Goal: Task Accomplishment & Management: Complete application form

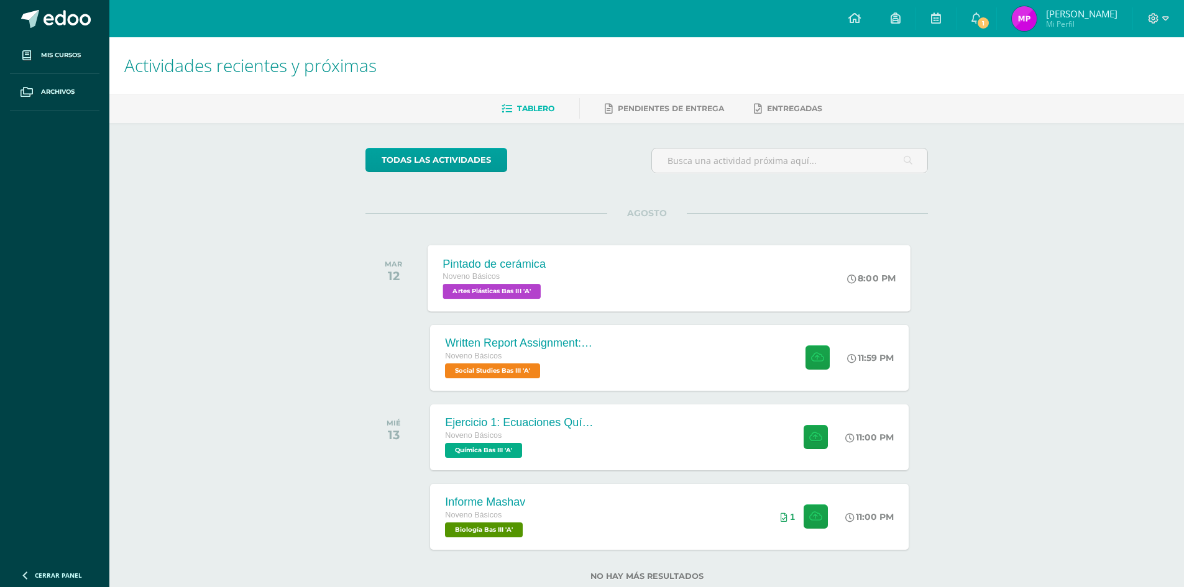
click at [583, 267] on div "Pintado de cerámica Noveno Básicos Artes Plásticas Bas III 'A' 8:00 PM Pintado …" at bounding box center [669, 278] width 483 height 67
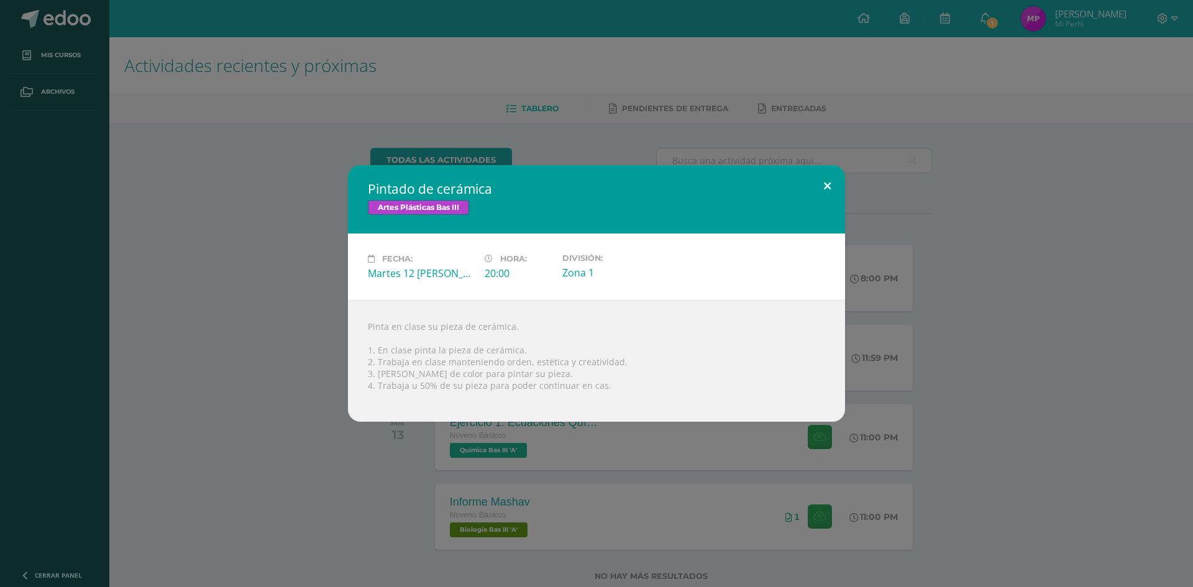
click at [824, 183] on button at bounding box center [827, 186] width 35 height 42
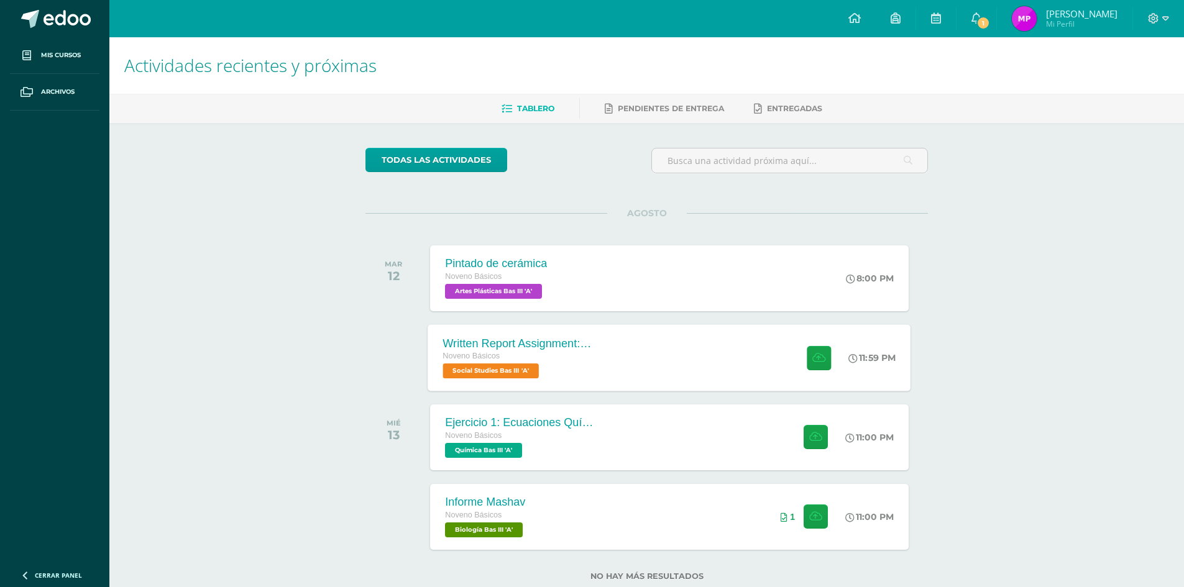
click at [636, 358] on div "Written Report Assignment: How Innovation Is Helping Guatemala Grow Noveno Bási…" at bounding box center [669, 357] width 483 height 67
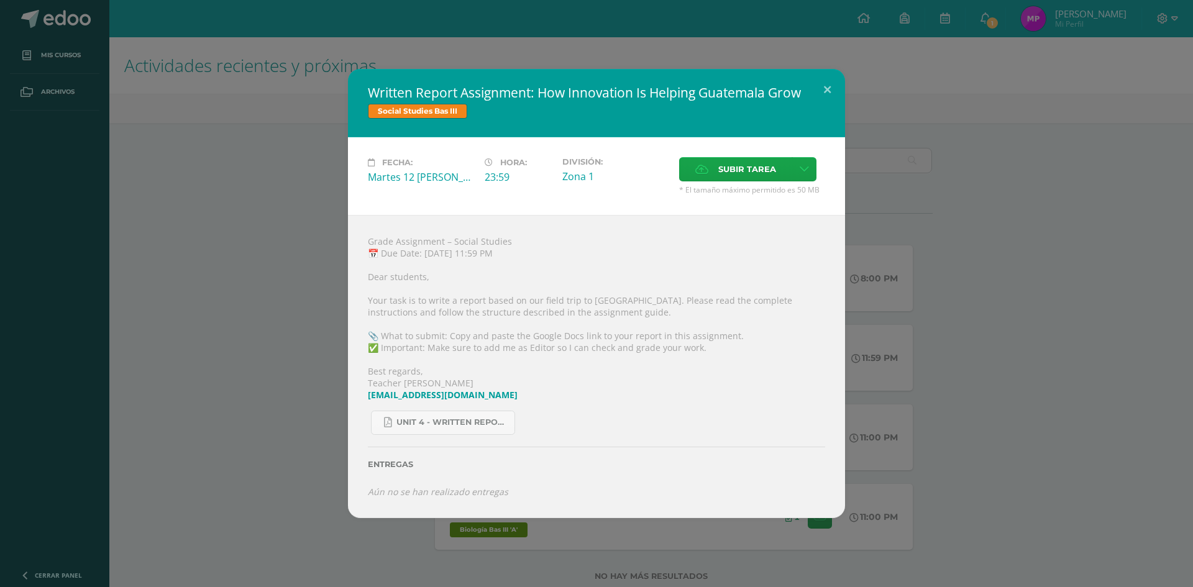
click at [241, 349] on div "Written Report Assignment: How Innovation Is Helping Guatemala Grow Social Stud…" at bounding box center [596, 293] width 1183 height 449
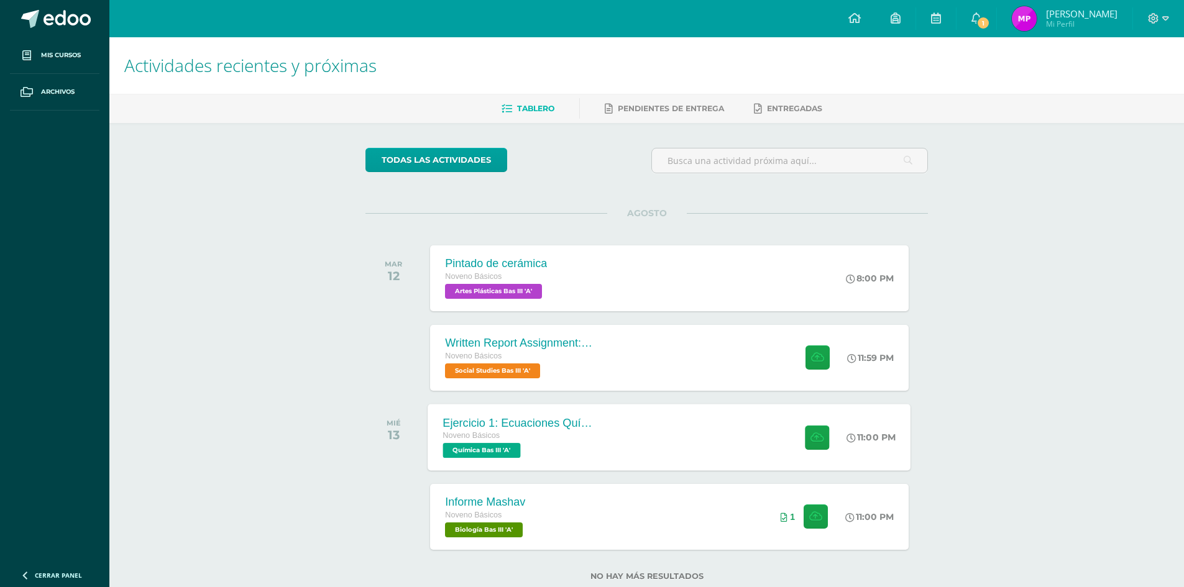
click at [642, 420] on div "Ejercicio 1: Ecuaciones Químicas Noveno Básicos Química Bas III 'A' 11:00 PM Ej…" at bounding box center [669, 437] width 483 height 67
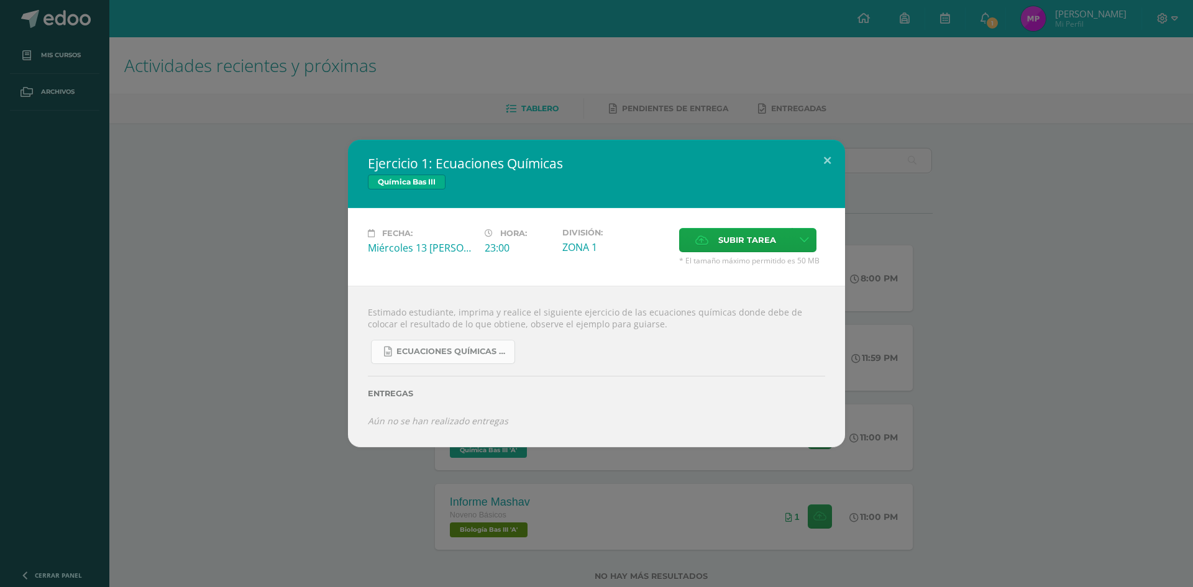
click at [496, 361] on link "Ecuaciones Químicas faciles.docx" at bounding box center [443, 352] width 144 height 24
click at [829, 165] on button at bounding box center [827, 161] width 35 height 42
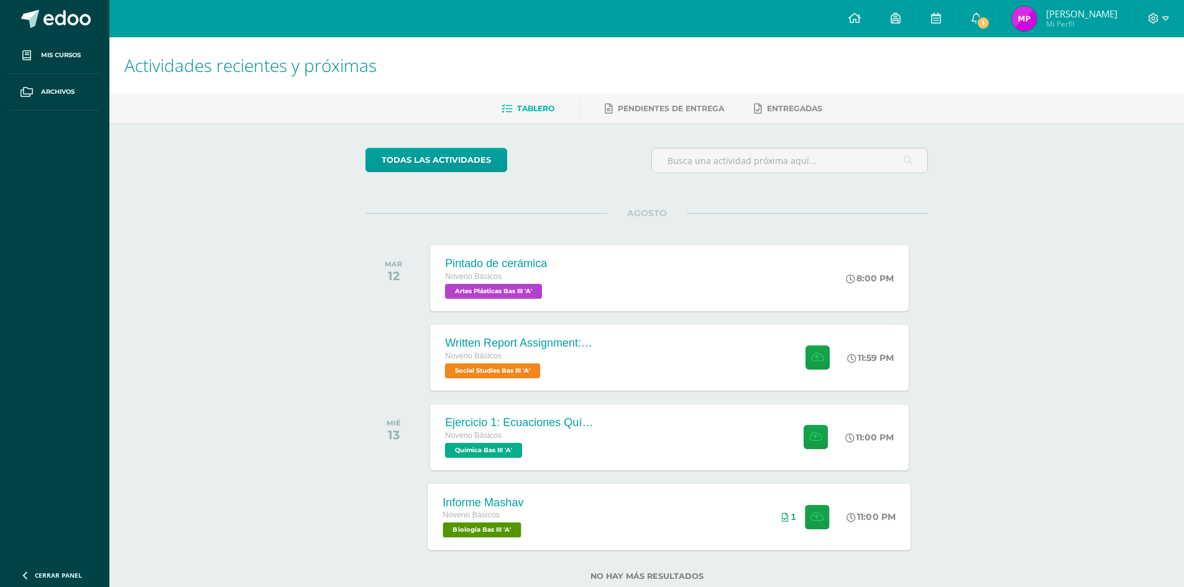
click at [556, 517] on div "Informe Mashav Noveno Básicos Biología Bas III 'A' 11:00 PM 1 Informe Mashav Bi…" at bounding box center [669, 517] width 483 height 67
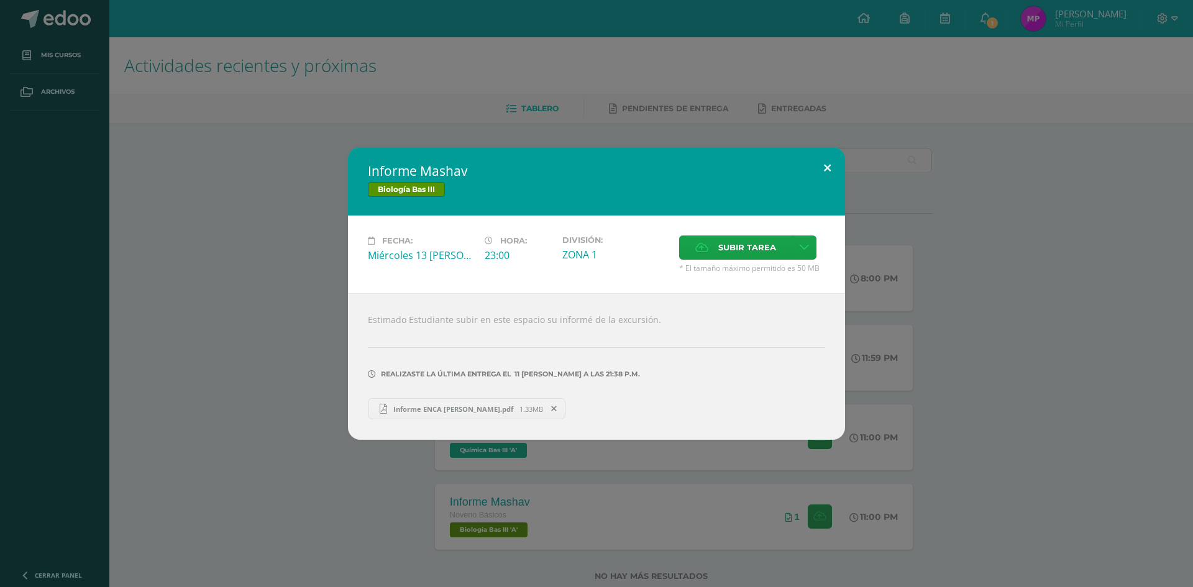
click at [822, 167] on button at bounding box center [827, 168] width 35 height 42
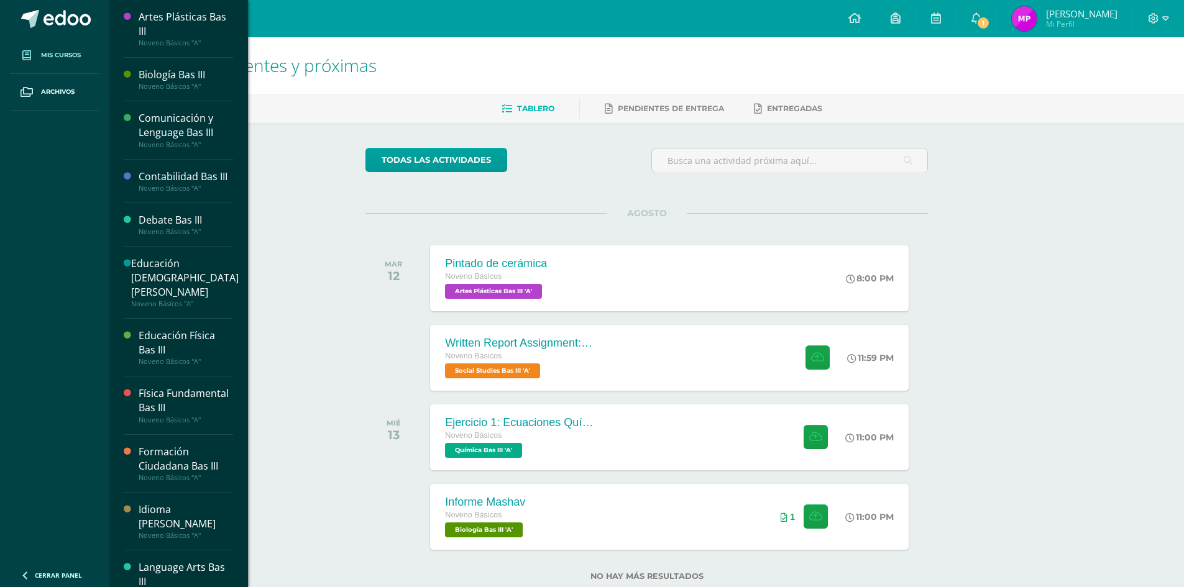
click at [58, 58] on span "Mis cursos" at bounding box center [61, 55] width 40 height 10
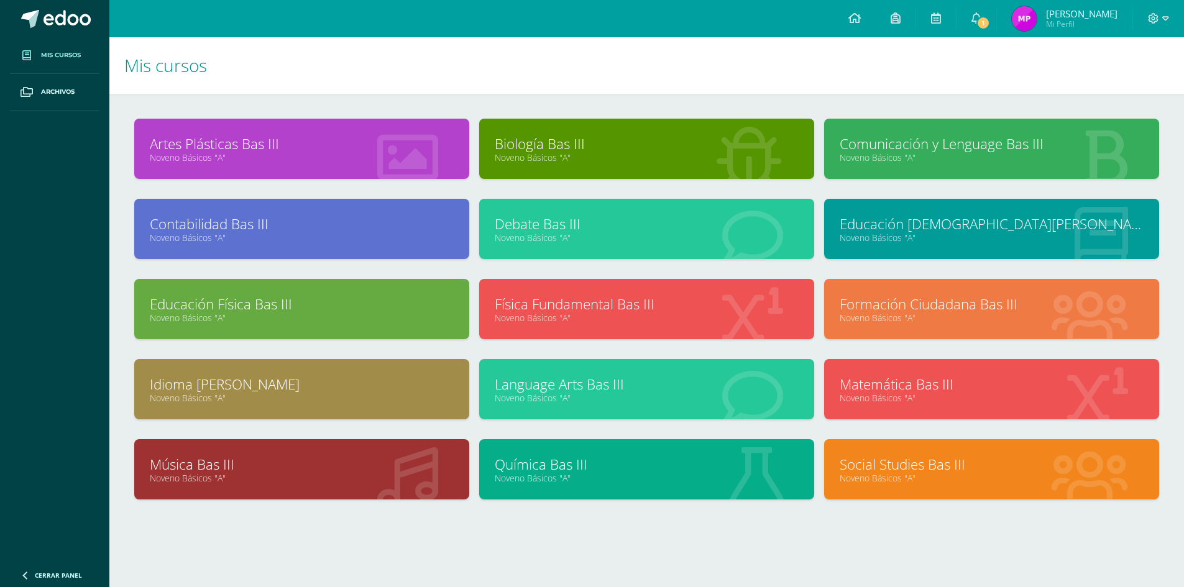
click at [543, 153] on link "Noveno Básicos "A"" at bounding box center [647, 158] width 304 height 12
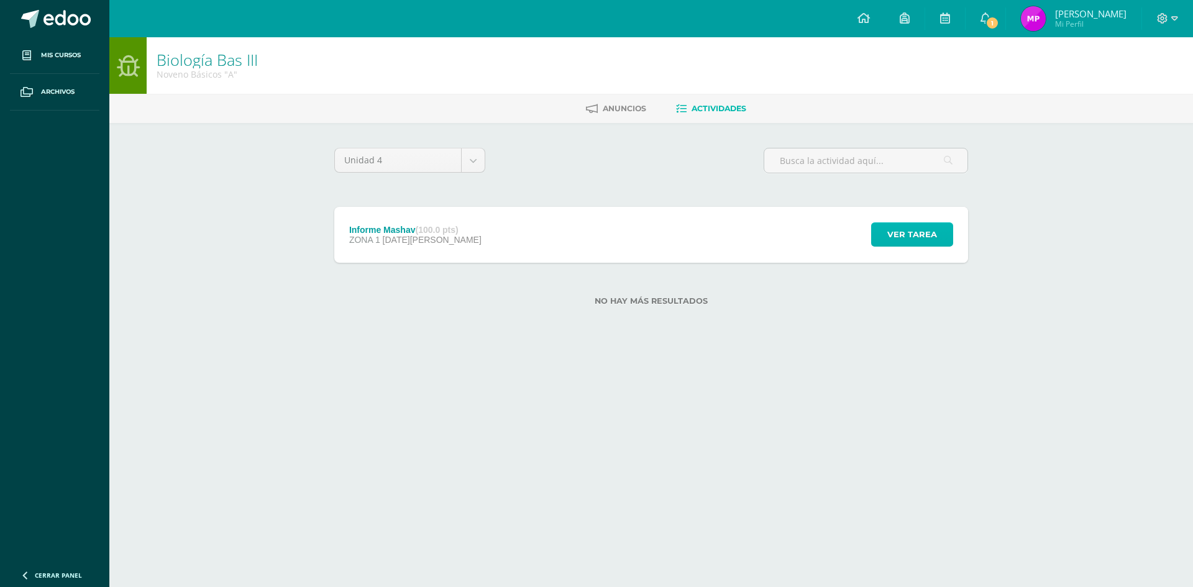
click at [938, 240] on button "Ver tarea" at bounding box center [912, 235] width 82 height 24
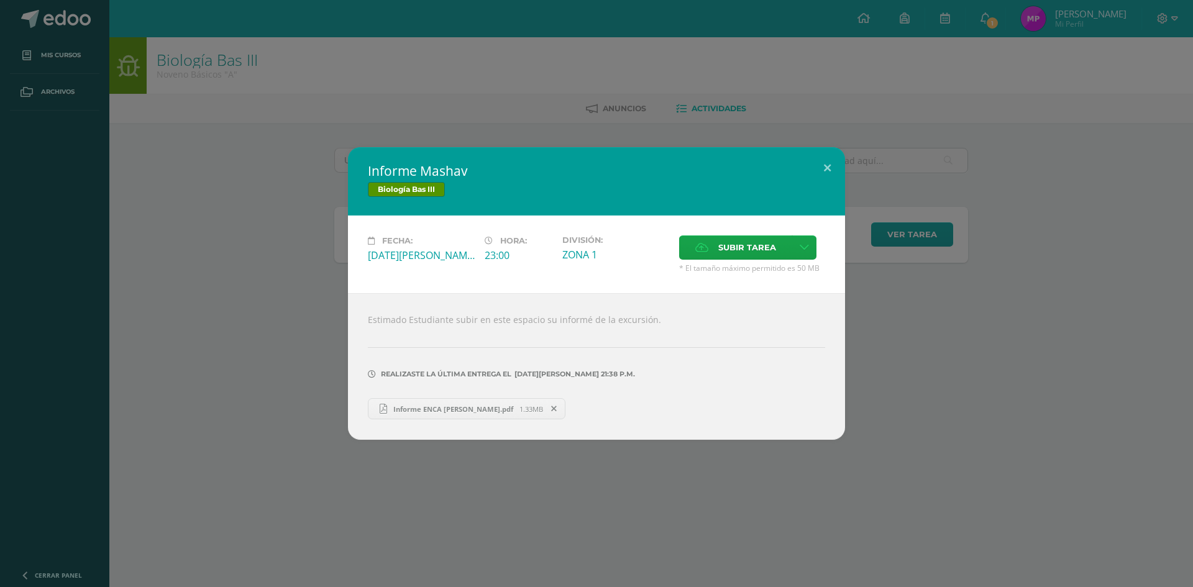
click at [411, 413] on span "Informe ENCA Abraham Portillo Gómez.pdf" at bounding box center [453, 409] width 132 height 9
click at [831, 163] on button at bounding box center [827, 168] width 35 height 42
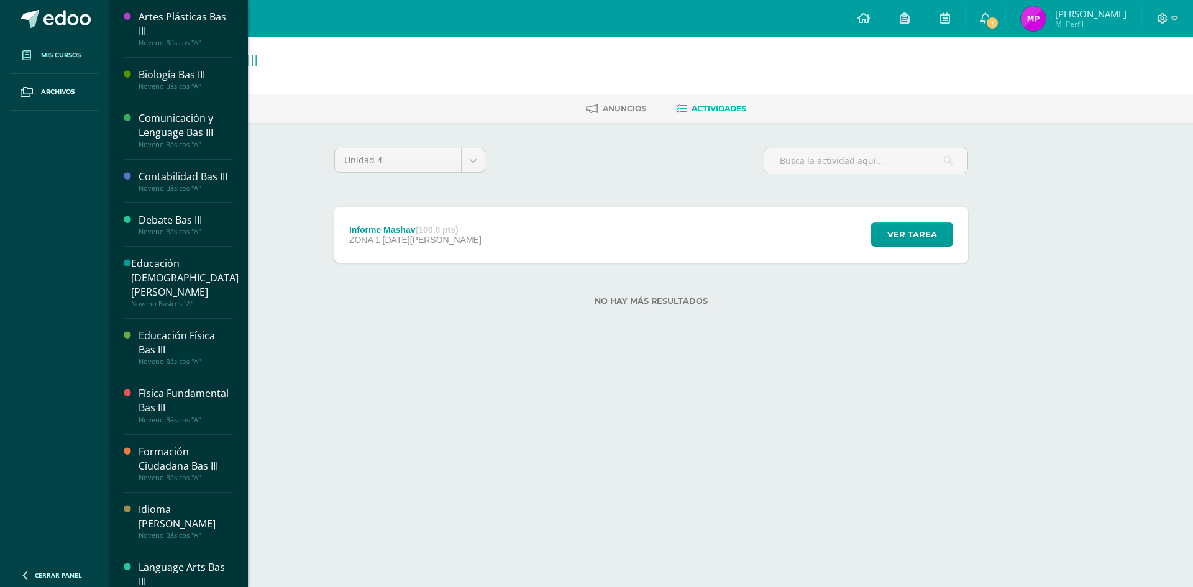
click at [37, 56] on span at bounding box center [27, 55] width 22 height 22
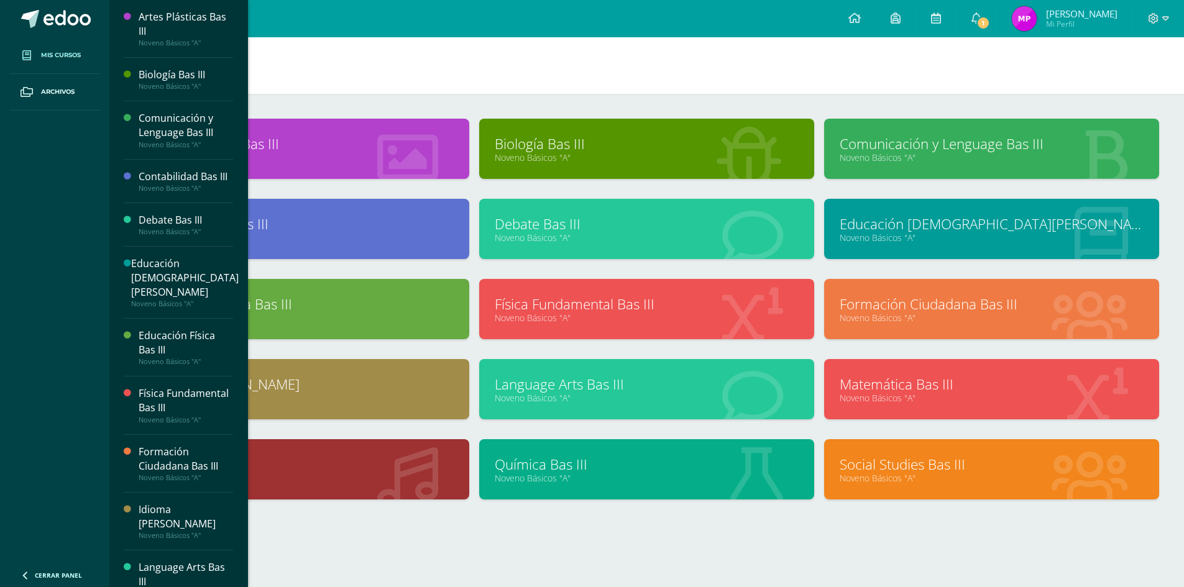
click at [896, 154] on link "Noveno Básicos "A"" at bounding box center [992, 158] width 304 height 12
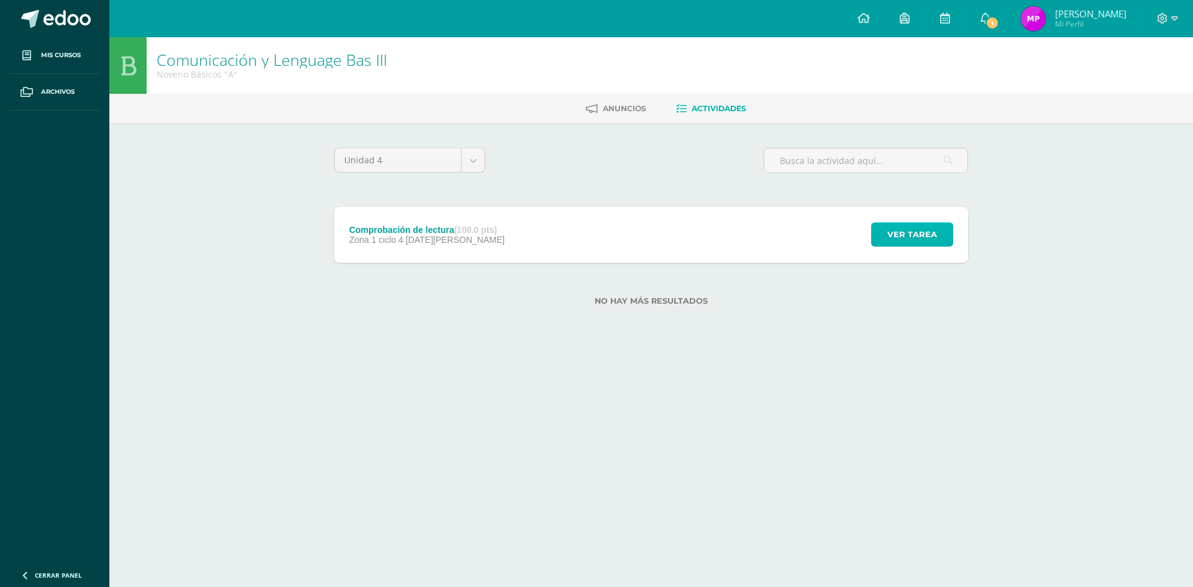
click at [926, 240] on span "Ver tarea" at bounding box center [913, 234] width 50 height 23
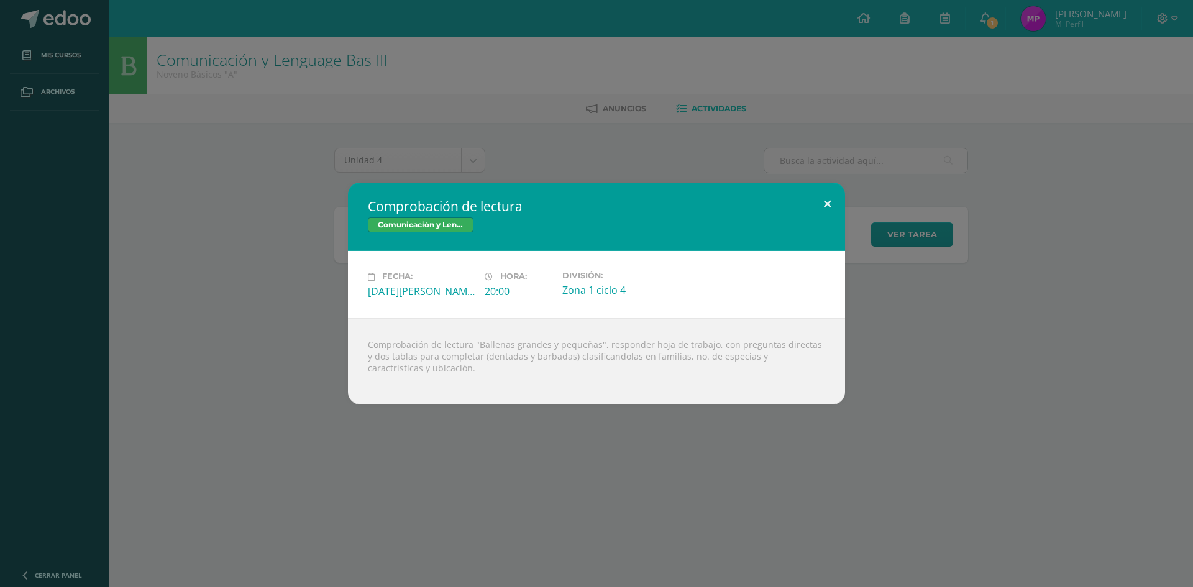
click at [823, 204] on button at bounding box center [827, 204] width 35 height 42
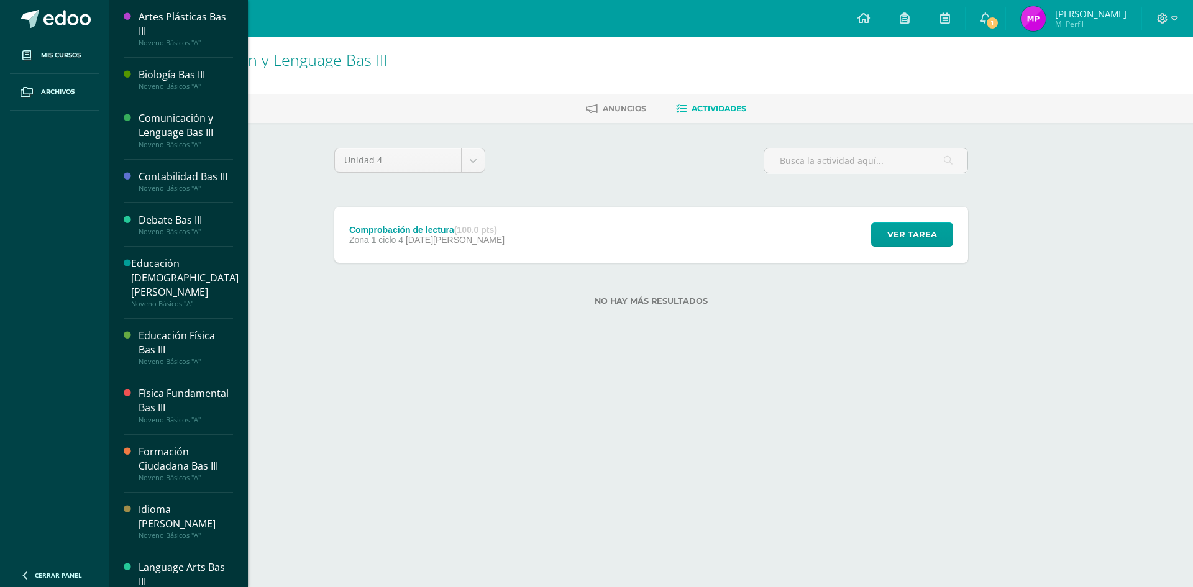
click at [173, 177] on div "Contabilidad Bas III" at bounding box center [186, 177] width 94 height 14
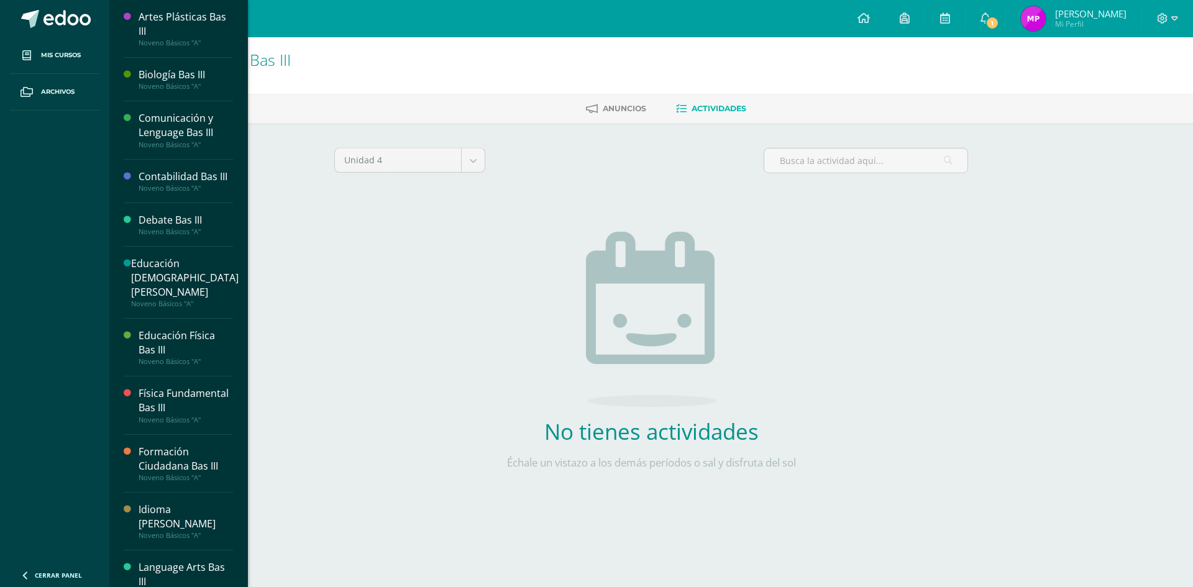
click at [177, 227] on div "Debate Bas III" at bounding box center [186, 220] width 94 height 14
click at [167, 277] on div "Educación [DEMOGRAPHIC_DATA][PERSON_NAME]" at bounding box center [185, 278] width 108 height 43
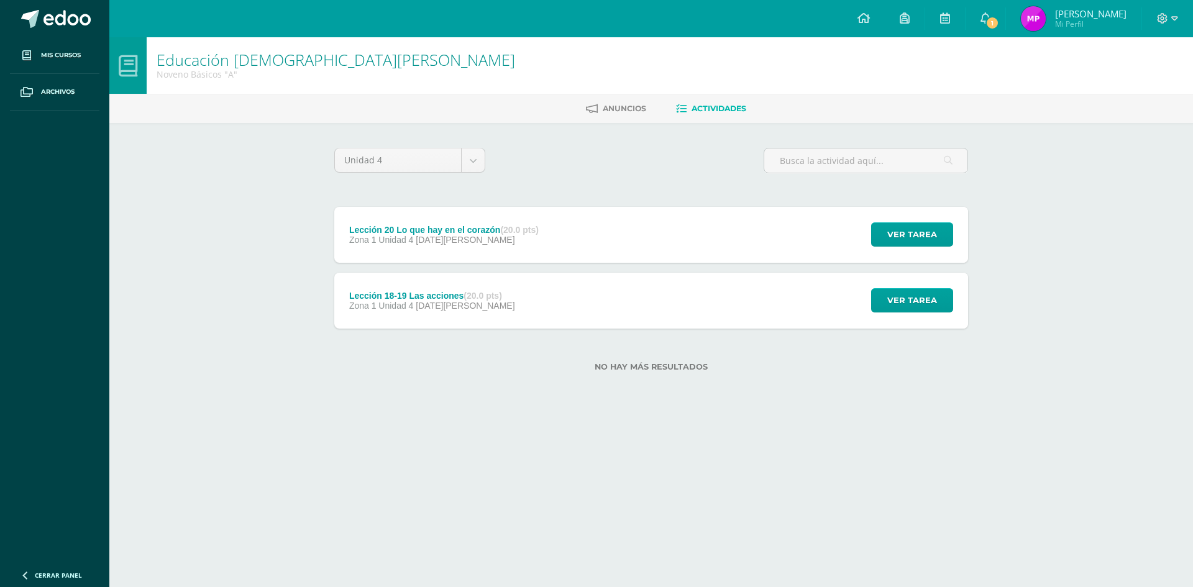
click at [531, 306] on div "Lección 18-19 Las acciones (20.0 pts) Zona 1 Unidad 4 [DATE][PERSON_NAME] Ver t…" at bounding box center [651, 301] width 634 height 56
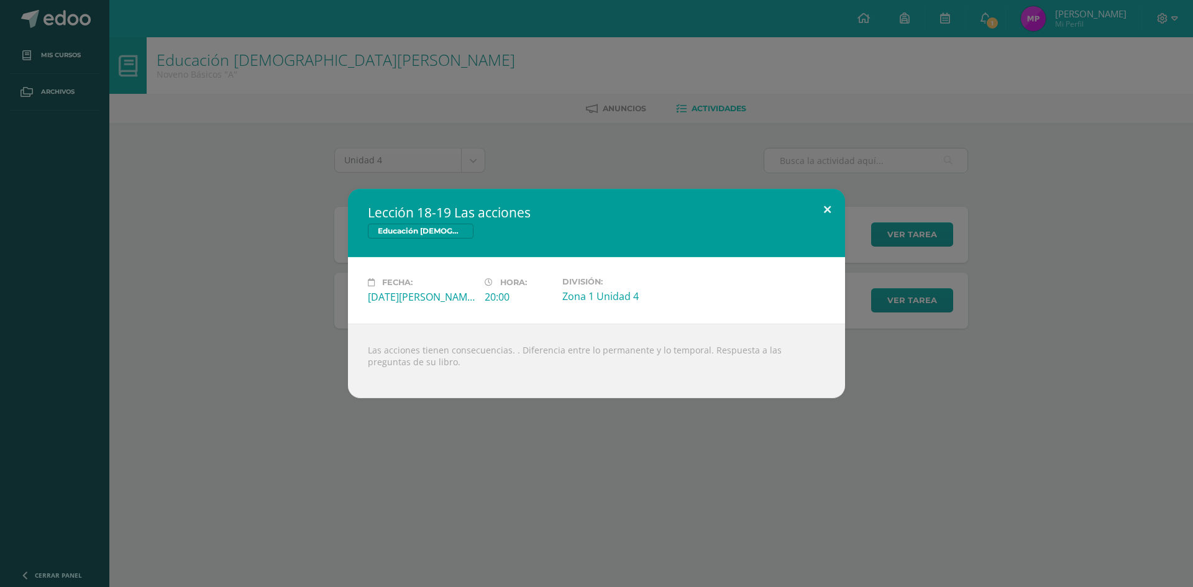
click at [829, 201] on button at bounding box center [827, 210] width 35 height 42
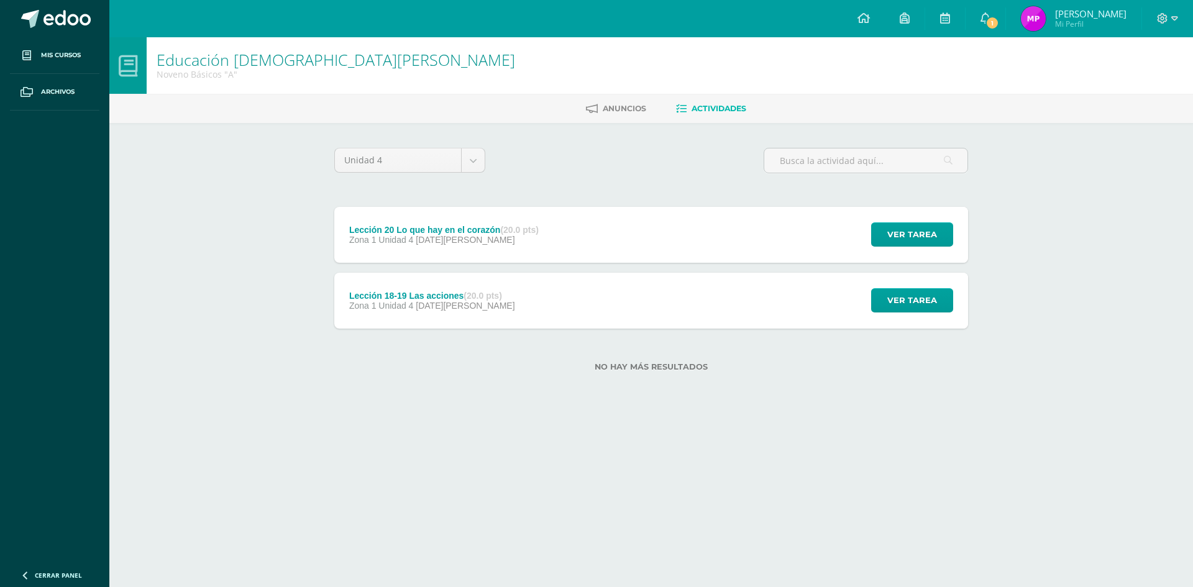
click at [712, 247] on div "Lección 20 Lo que hay en el corazón (20.0 pts) Zona 1 Unidad 4 05 de Agosto Ver…" at bounding box center [651, 235] width 634 height 56
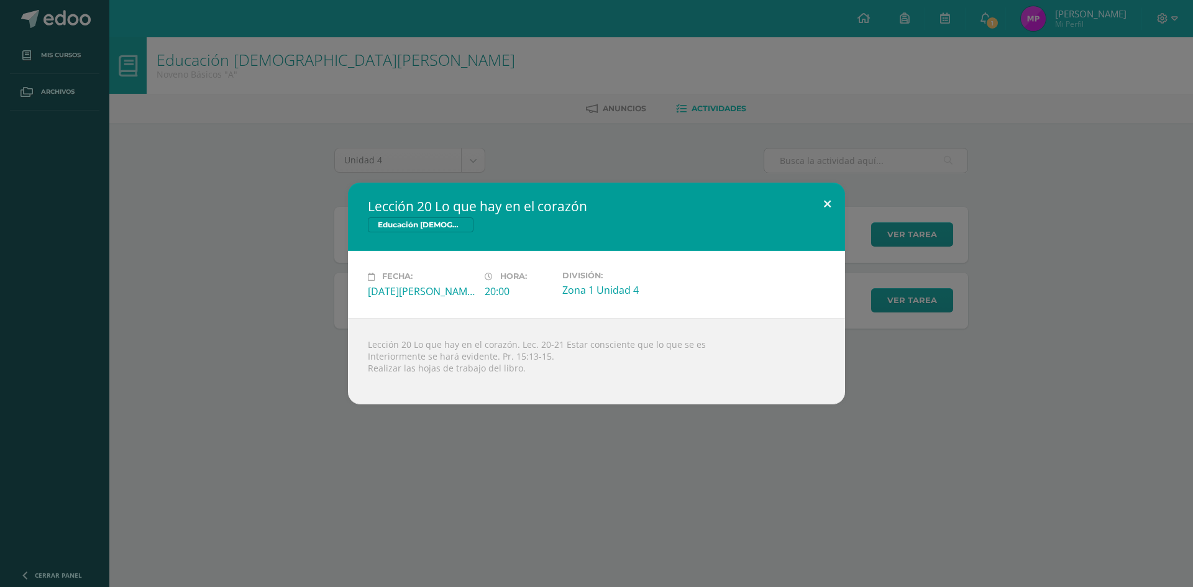
click at [828, 203] on button at bounding box center [827, 204] width 35 height 42
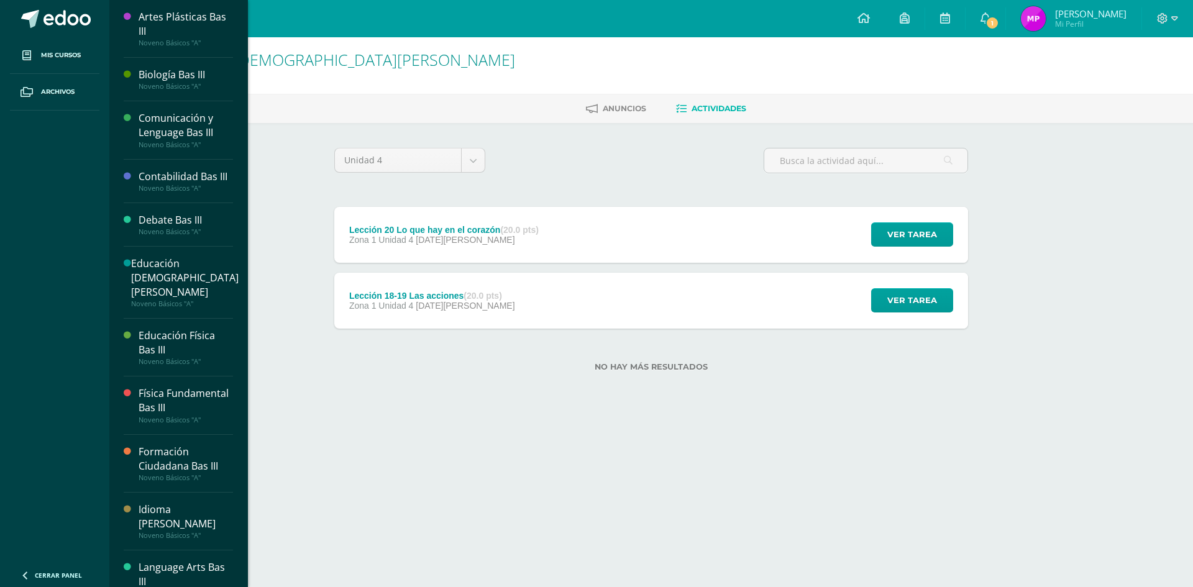
click at [203, 393] on div "Física Fundamental Bas III" at bounding box center [186, 401] width 94 height 29
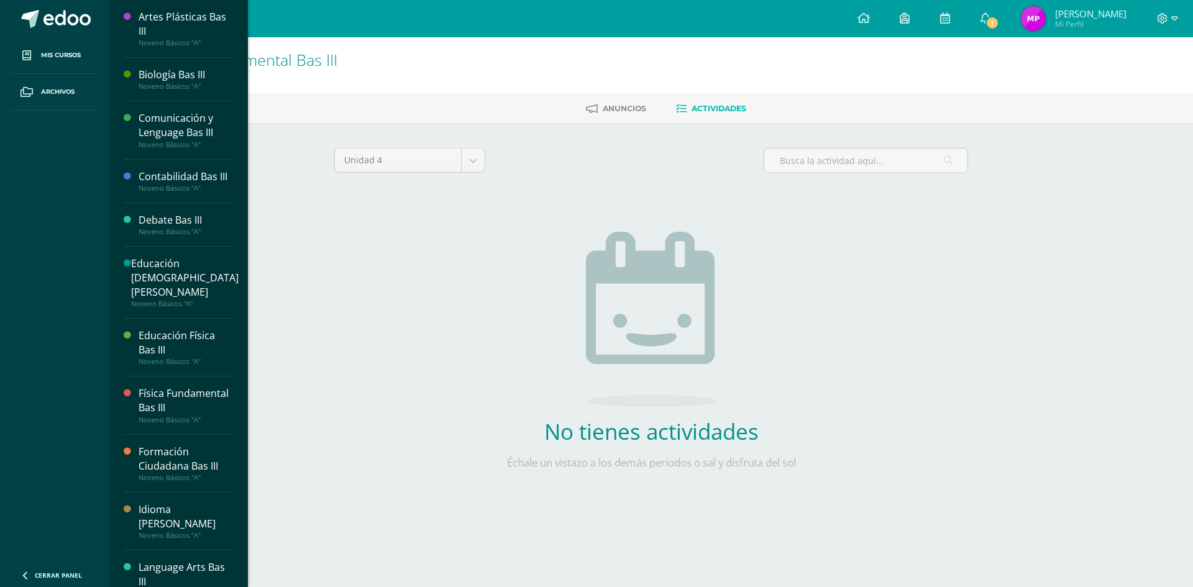
click at [197, 467] on div "Formación Ciudadana Bas III" at bounding box center [186, 459] width 94 height 29
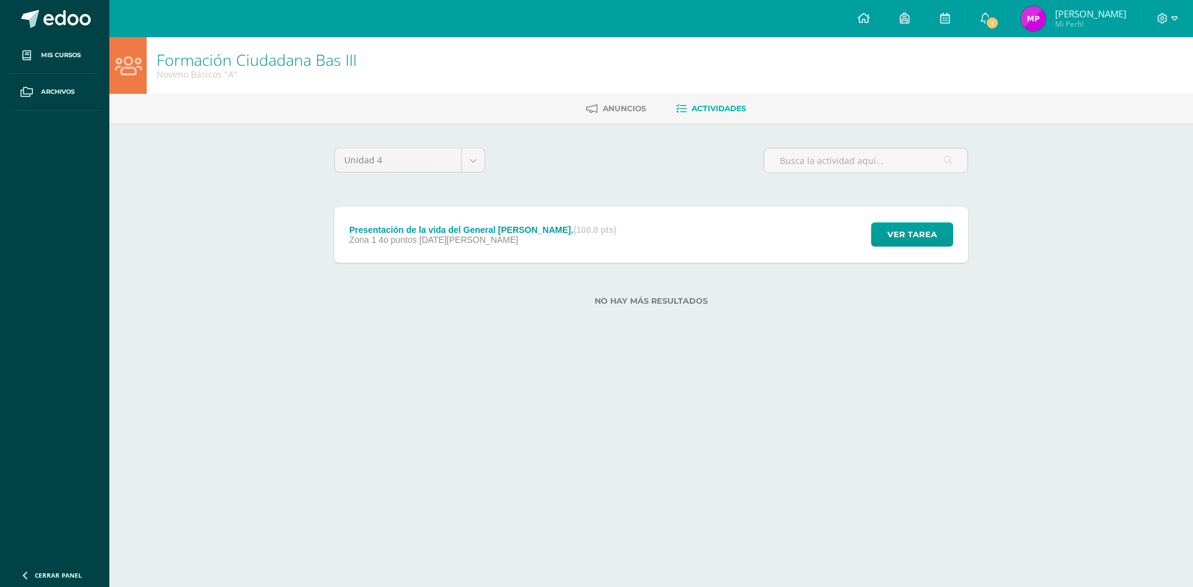
click at [687, 242] on div "Presentación de la vida del General Serapio Cruz. (100.0 pts) Zona 1 4o puntos …" at bounding box center [651, 235] width 634 height 56
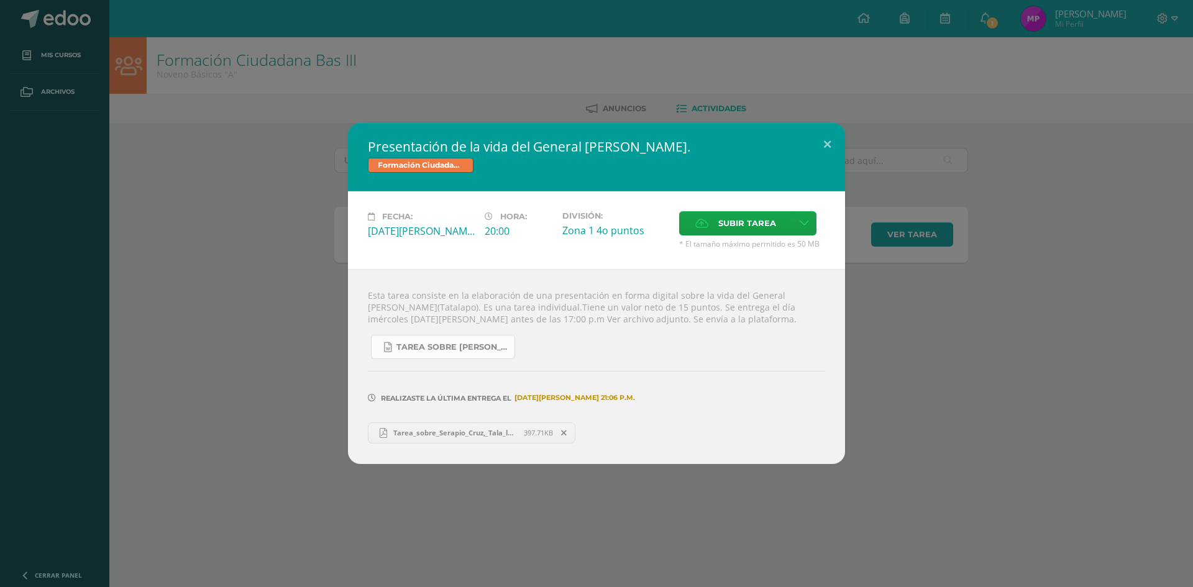
click at [446, 347] on span "Tarea sobre Serapio Cruz, Tala lapo 3 básico Formación..docx" at bounding box center [453, 347] width 112 height 10
click at [825, 149] on button at bounding box center [827, 144] width 35 height 42
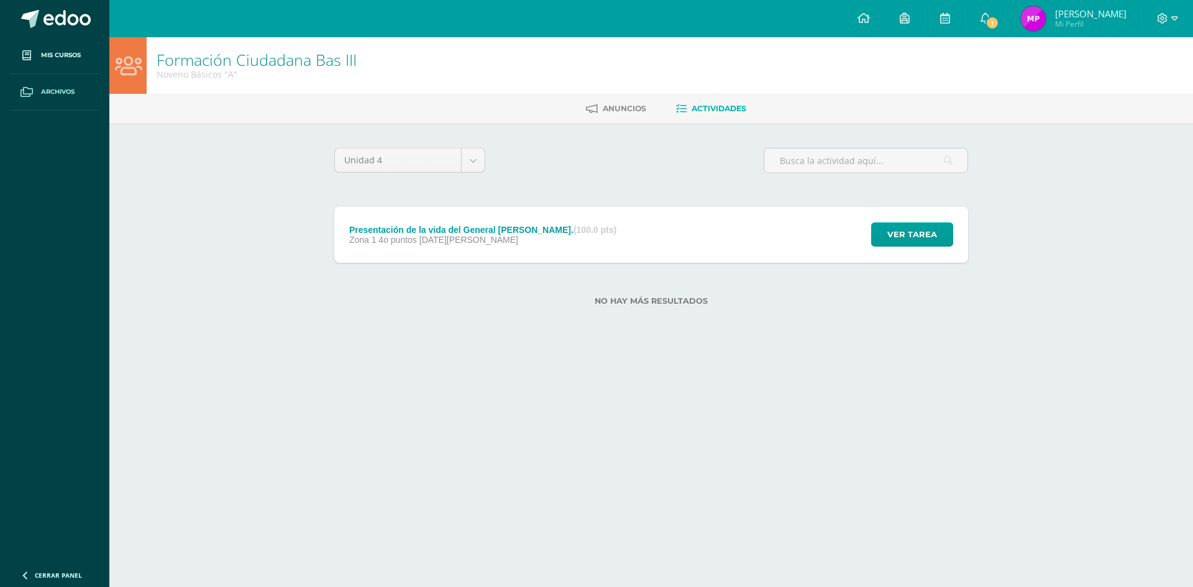
click at [83, 90] on link "Archivos" at bounding box center [55, 92] width 90 height 37
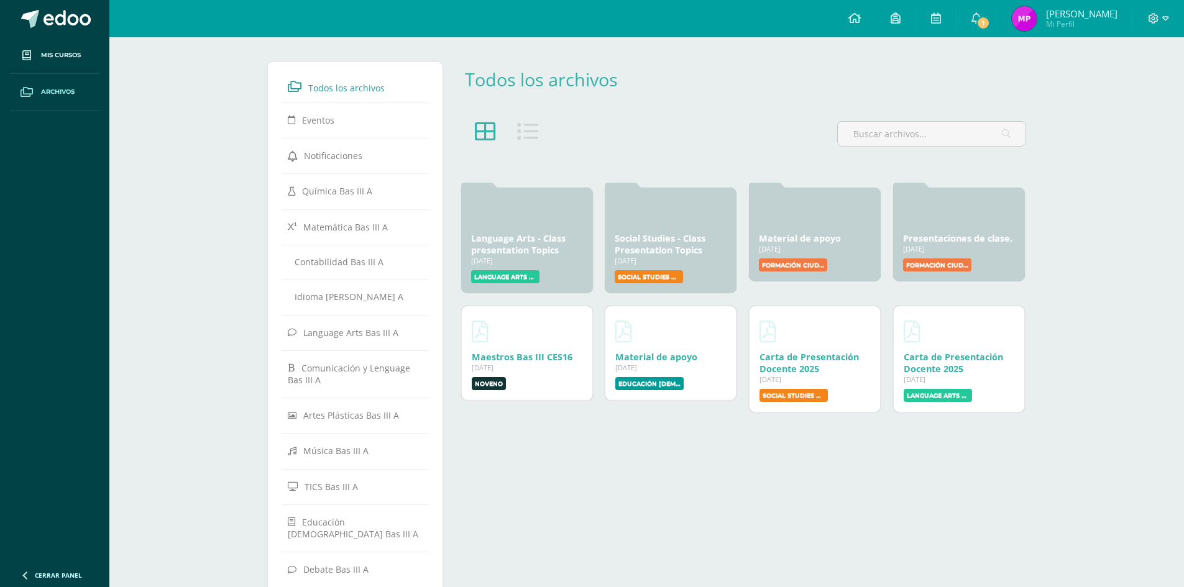
click at [83, 90] on link "Archivos" at bounding box center [55, 92] width 90 height 37
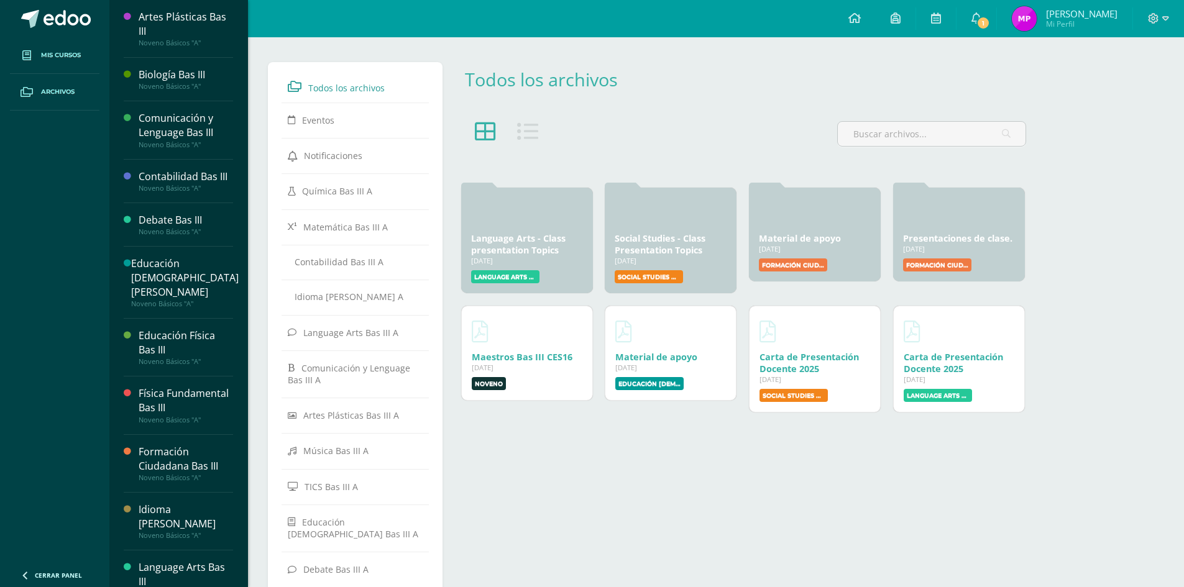
click at [90, 58] on link "Mis cursos" at bounding box center [55, 55] width 90 height 37
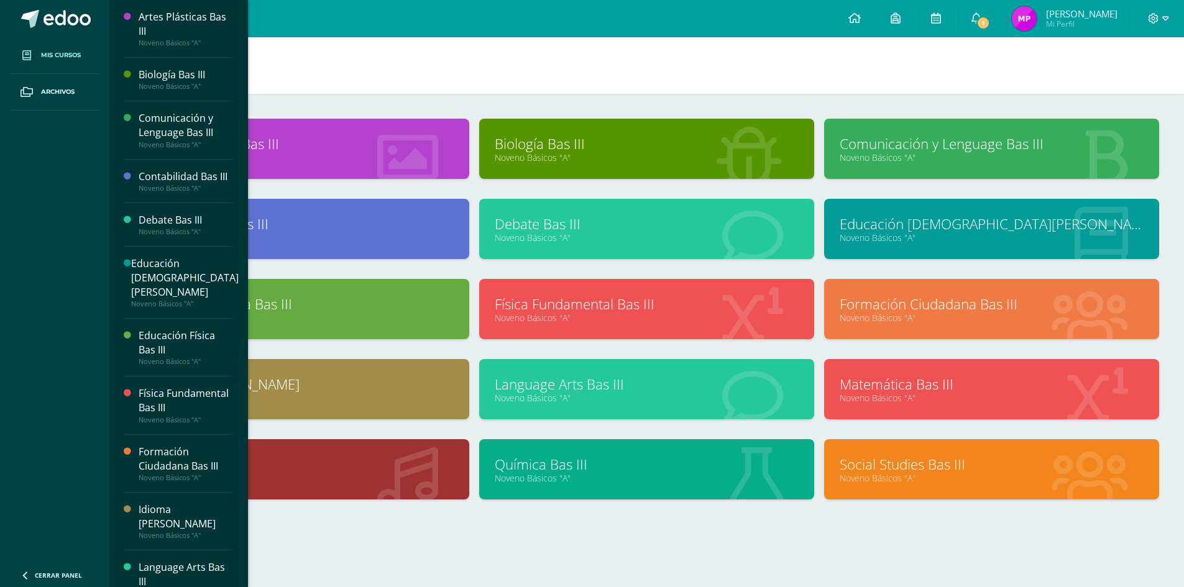
click at [407, 392] on link "Noveno Básicos "A"" at bounding box center [302, 398] width 304 height 12
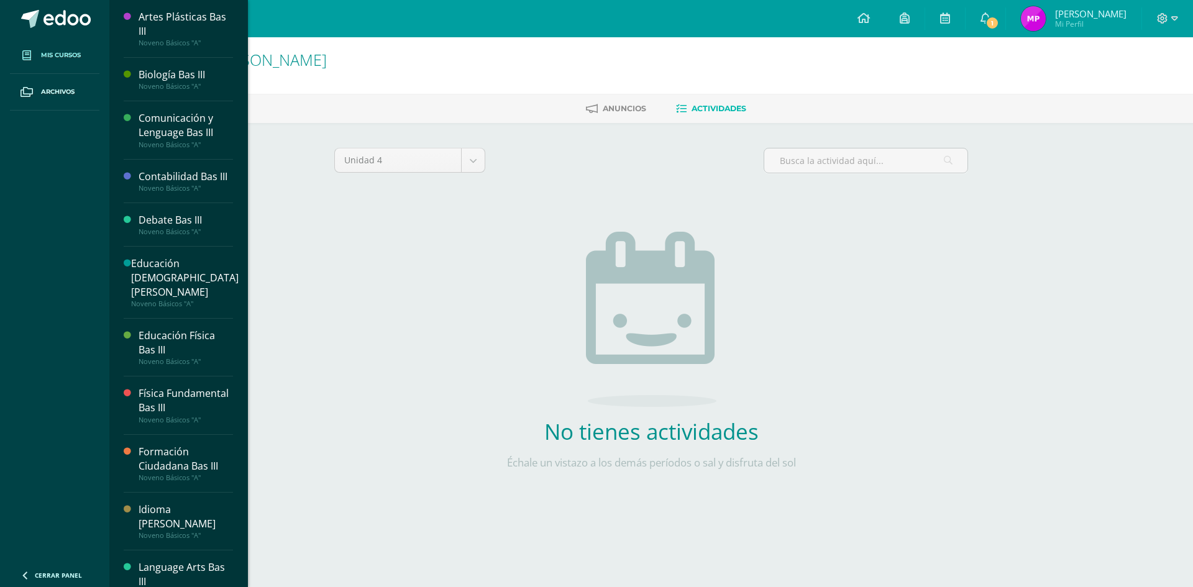
click at [50, 62] on link "Mis cursos" at bounding box center [55, 55] width 90 height 37
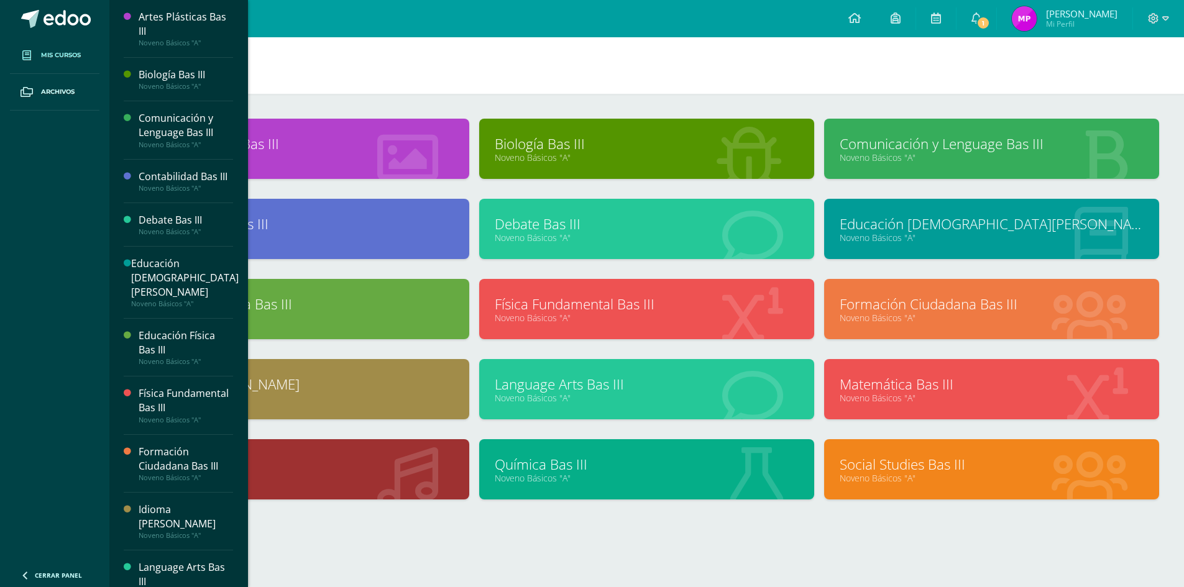
click at [607, 391] on link "Language Arts Bas III" at bounding box center [647, 384] width 304 height 19
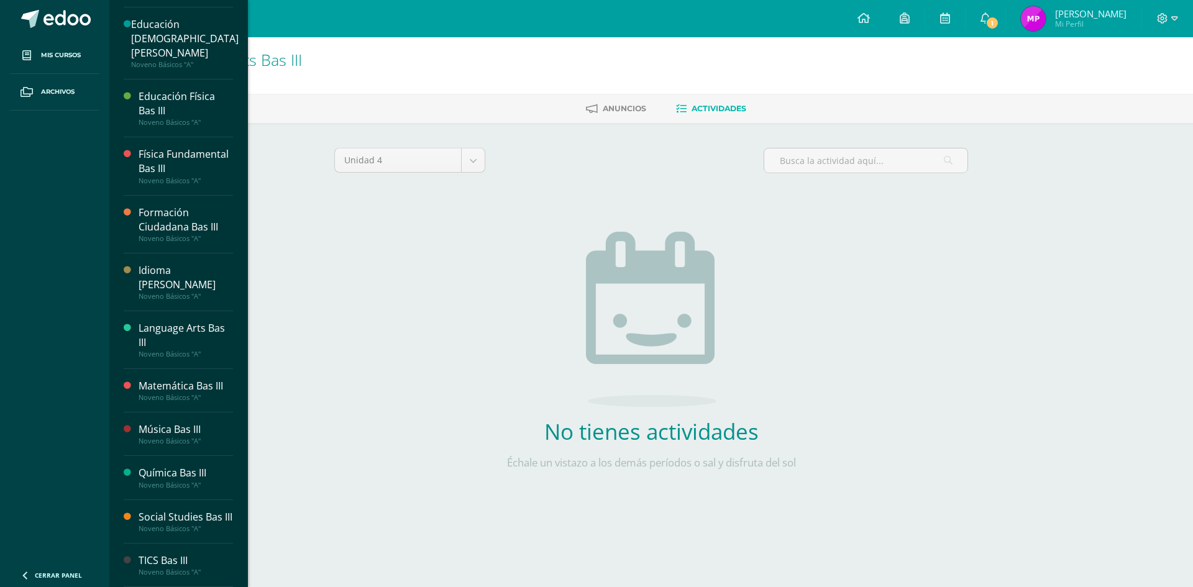
scroll to position [206, 0]
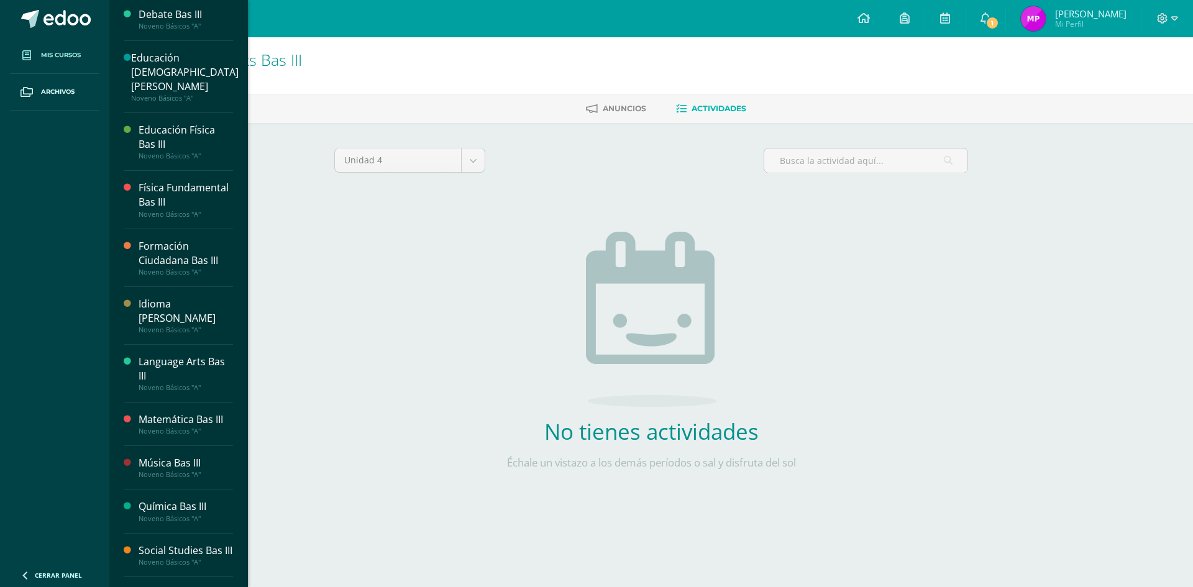
click at [42, 53] on span "Mis cursos" at bounding box center [61, 55] width 40 height 10
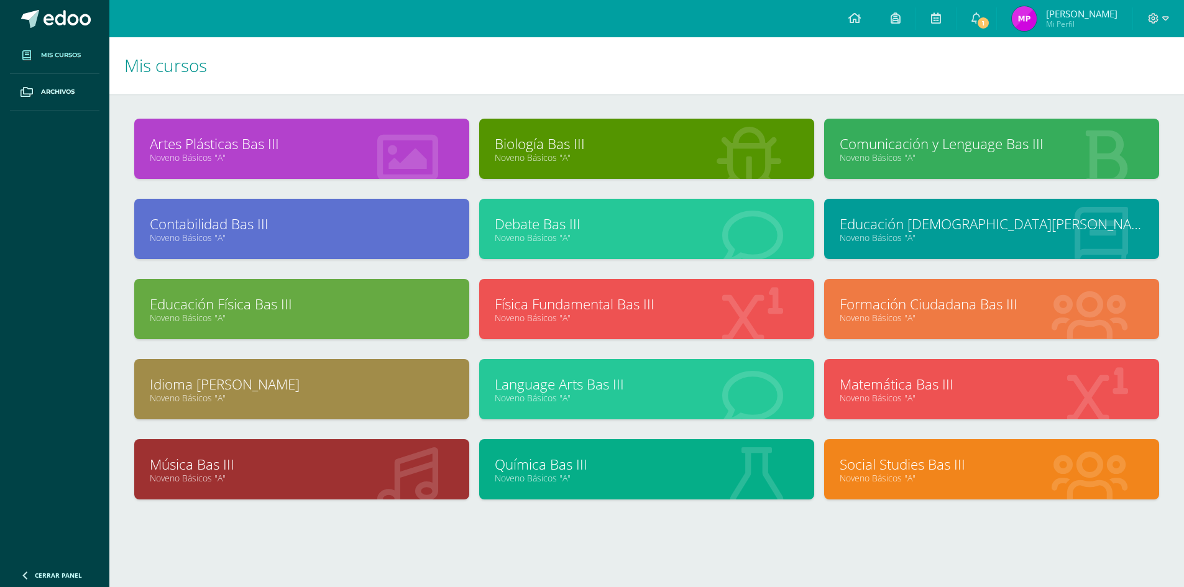
click at [932, 386] on link "Matemática Bas III" at bounding box center [992, 384] width 304 height 19
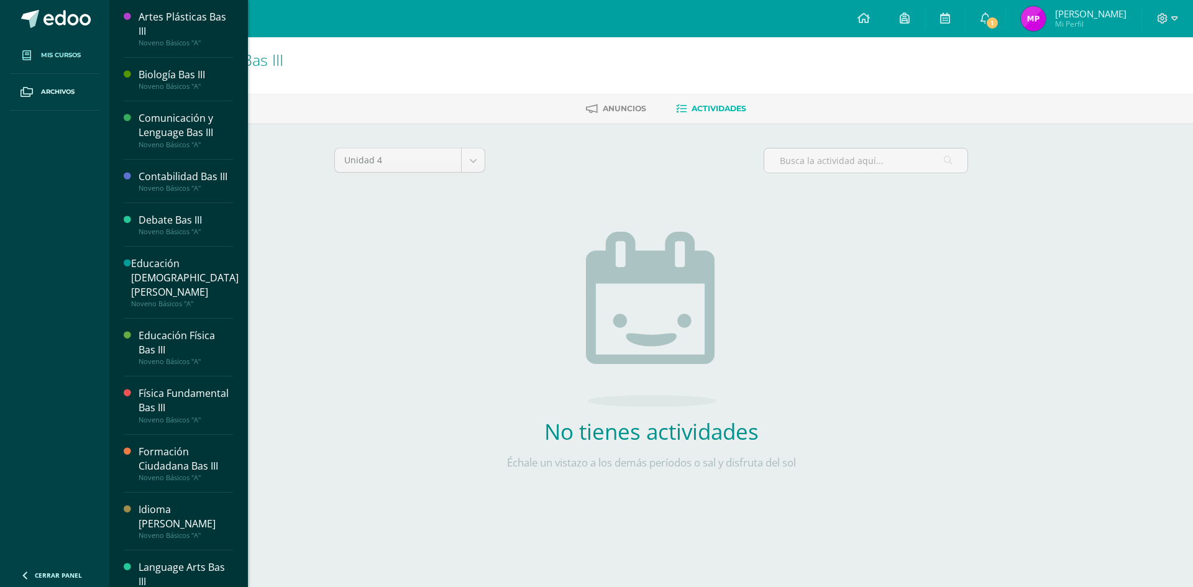
click at [43, 59] on span "Mis cursos" at bounding box center [61, 55] width 40 height 10
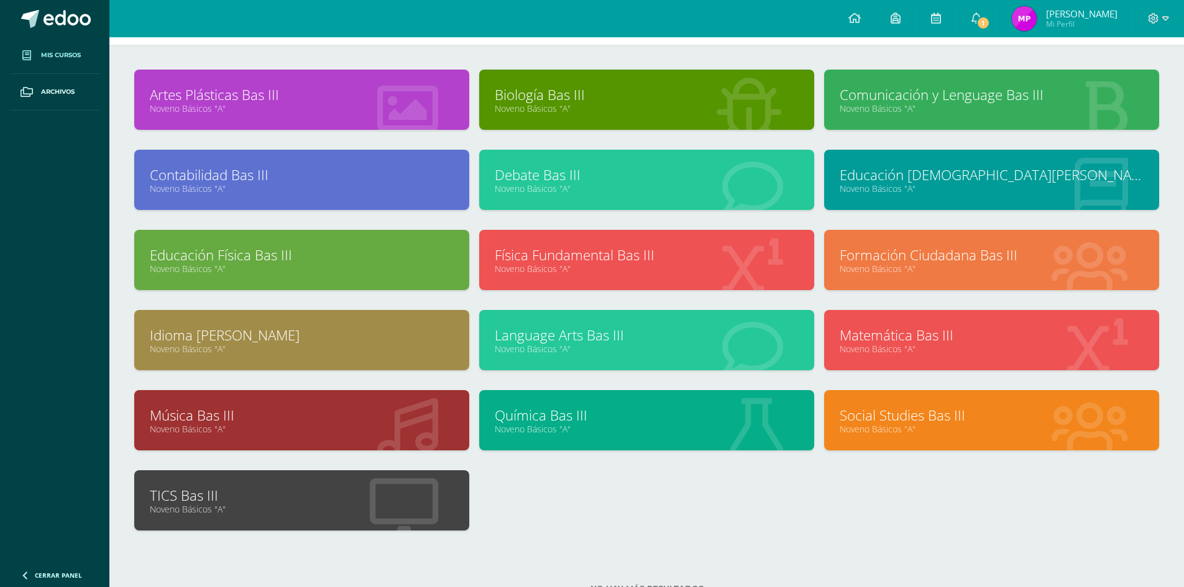
scroll to position [95, 0]
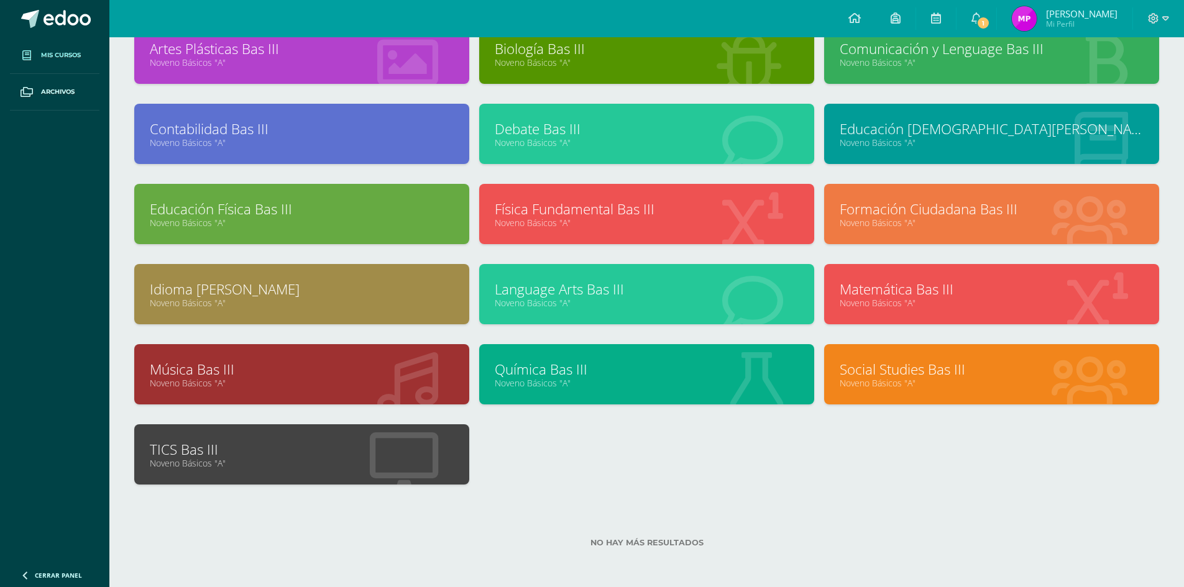
click at [569, 379] on link "Noveno Básicos "A"" at bounding box center [647, 383] width 304 height 12
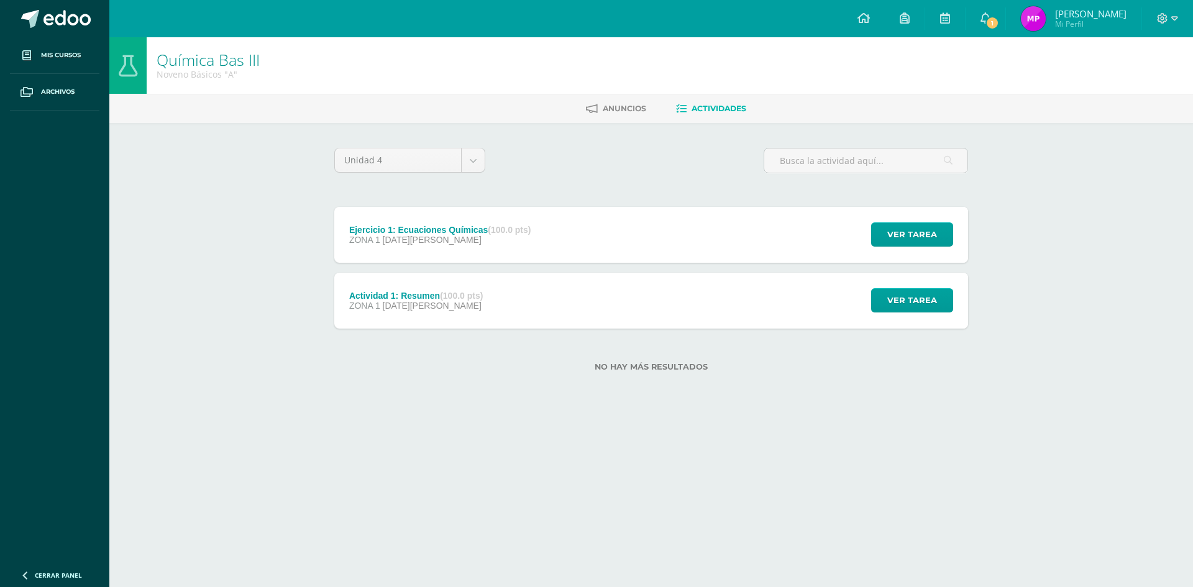
click at [602, 302] on div "Actividad 1: Resumen (100.0 pts) ZONA 1 [DATE][PERSON_NAME] Ver tarea Actividad…" at bounding box center [651, 301] width 634 height 56
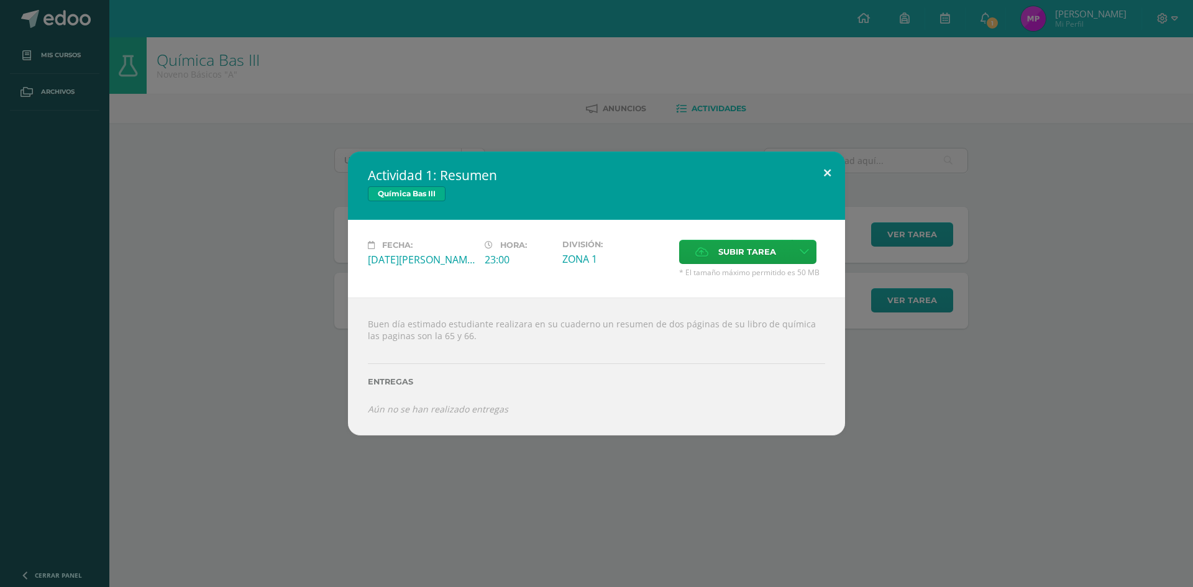
click at [821, 176] on button at bounding box center [827, 173] width 35 height 42
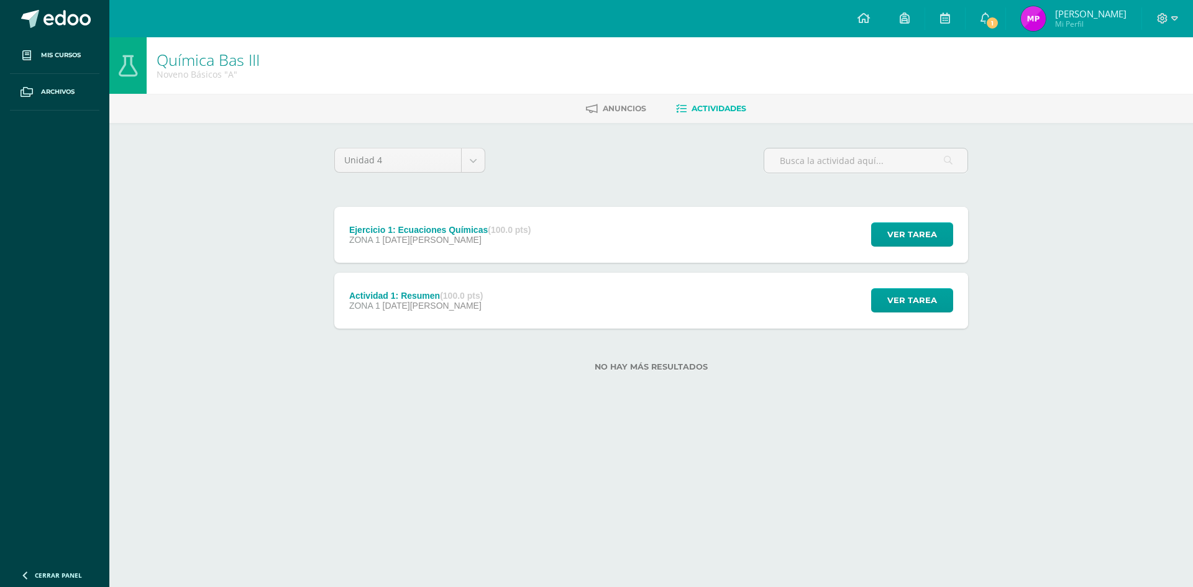
click at [602, 232] on div "Ejercicio 1: Ecuaciones Químicas (100.0 pts) ZONA 1 [DATE][PERSON_NAME] Ver tar…" at bounding box center [651, 235] width 634 height 56
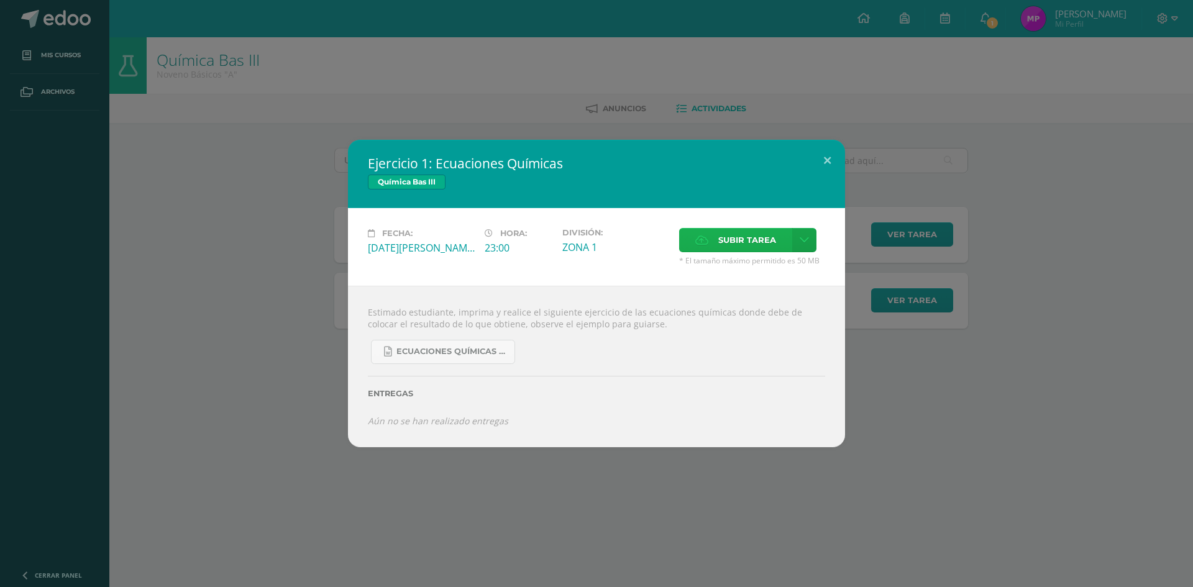
click at [757, 243] on span "Subir tarea" at bounding box center [748, 240] width 58 height 23
click at [0, 0] on input "Subir tarea" at bounding box center [0, 0] width 0 height 0
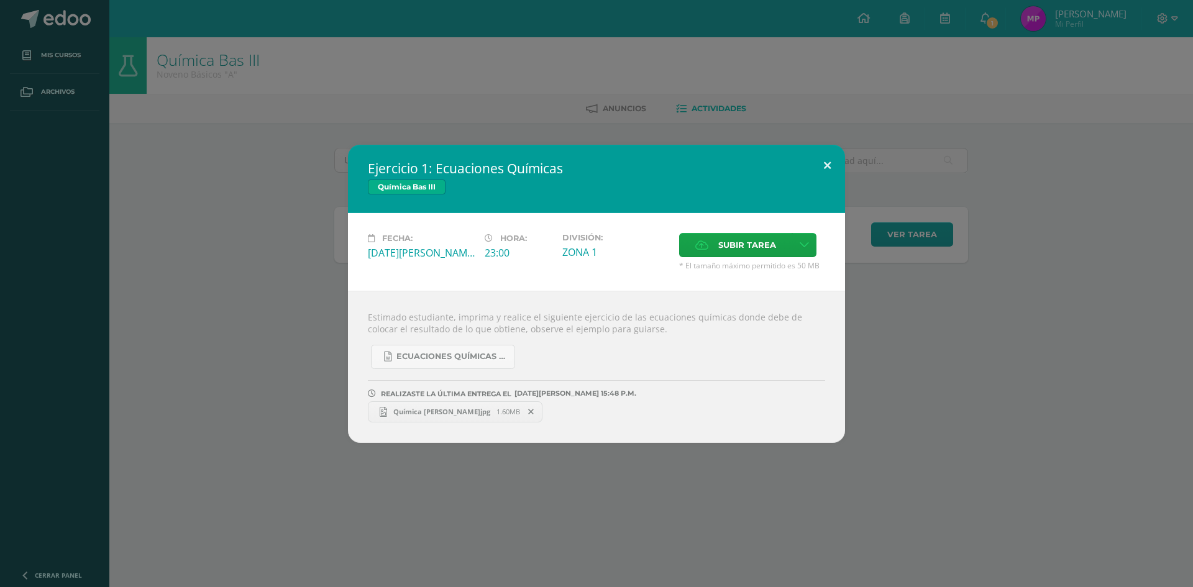
click at [835, 163] on button at bounding box center [827, 166] width 35 height 42
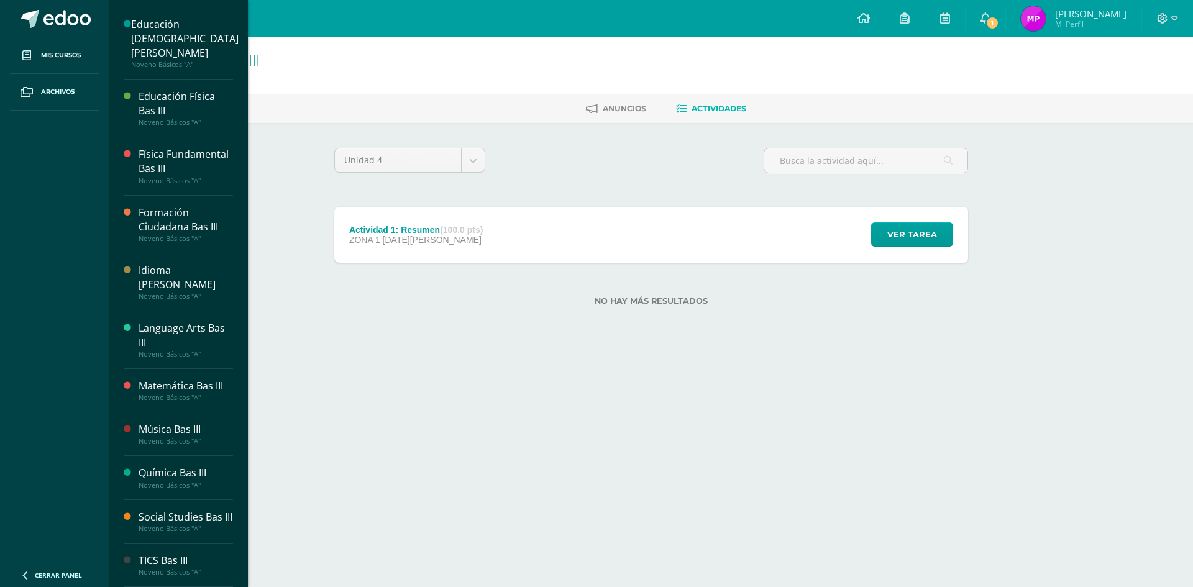
scroll to position [268, 0]
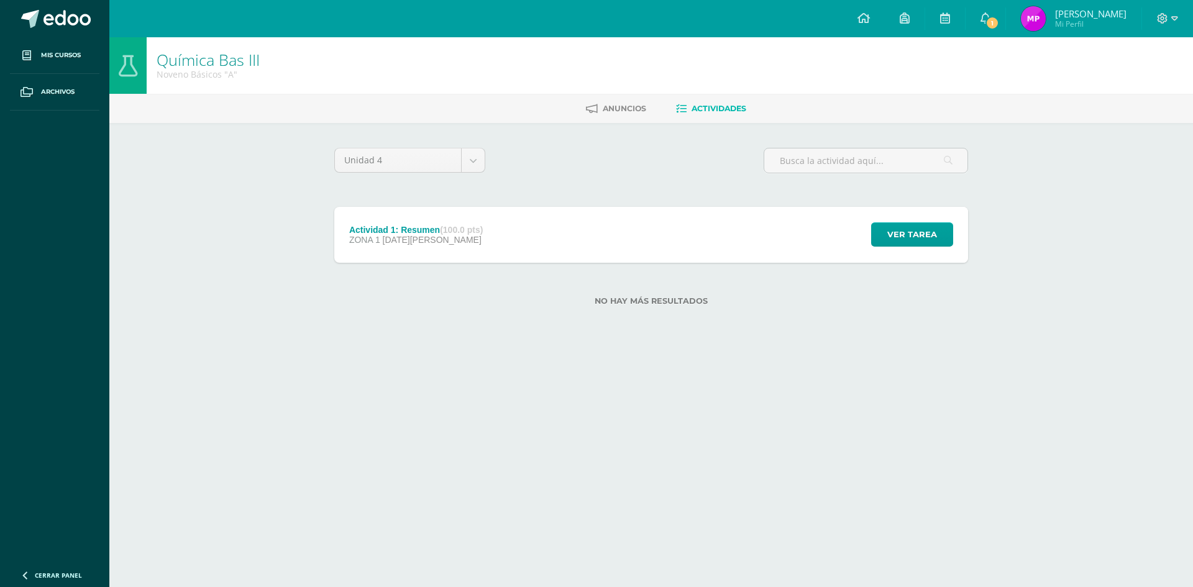
click at [445, 346] on html "Mis cursos Archivos Cerrar panel Artes Plásticas Bas III Noveno Básicos "A" Bio…" at bounding box center [596, 173] width 1193 height 346
